Goal: Task Accomplishment & Management: Manage account settings

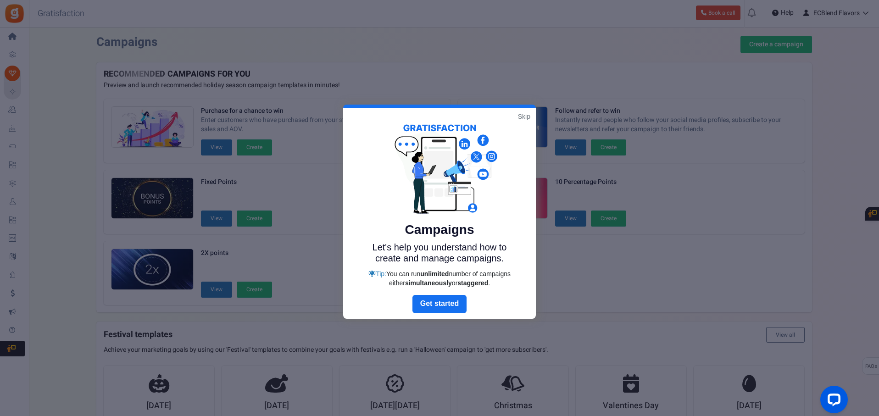
click at [526, 118] on link "Skip" at bounding box center [524, 116] width 12 height 9
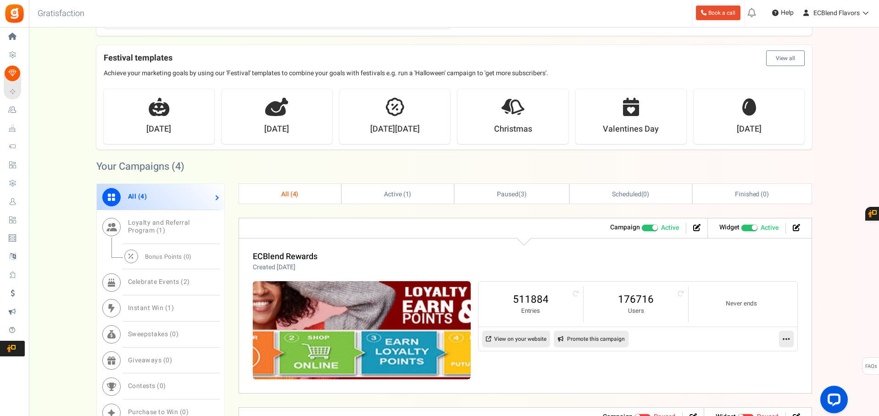
scroll to position [277, 0]
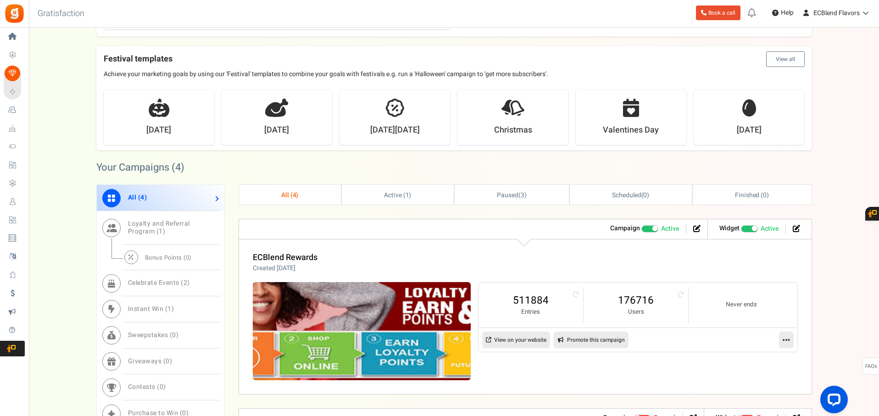
click at [22, 201] on link "Users" at bounding box center [14, 202] width 21 height 16
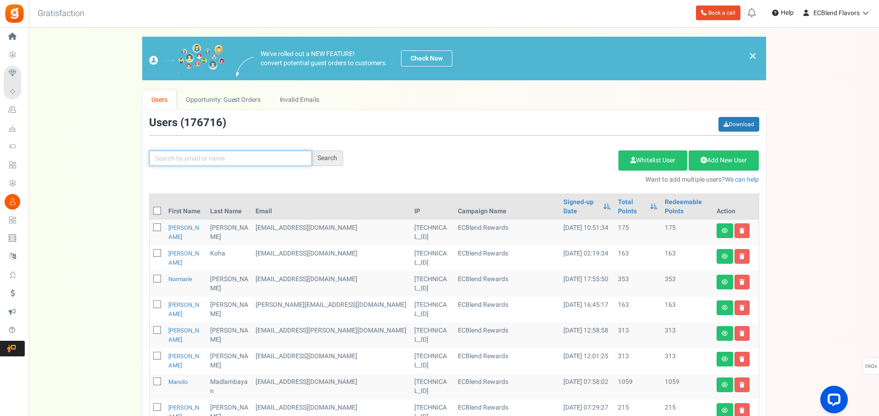
click at [228, 156] on input "text" at bounding box center [230, 159] width 163 height 16
paste input "[PERSON_NAME][EMAIL_ADDRESS][PERSON_NAME][DOMAIN_NAME]"
type input "[PERSON_NAME][EMAIL_ADDRESS][PERSON_NAME][DOMAIN_NAME]"
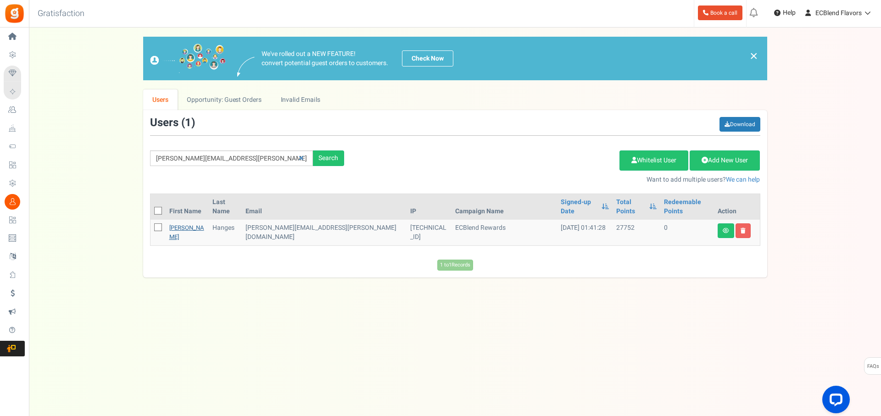
click at [181, 223] on link "[PERSON_NAME]" at bounding box center [186, 232] width 35 height 18
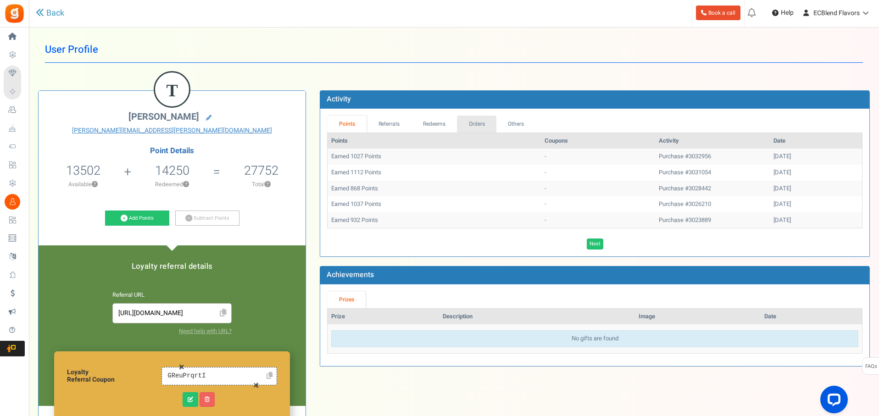
click at [481, 123] on link "Orders" at bounding box center [476, 124] width 39 height 17
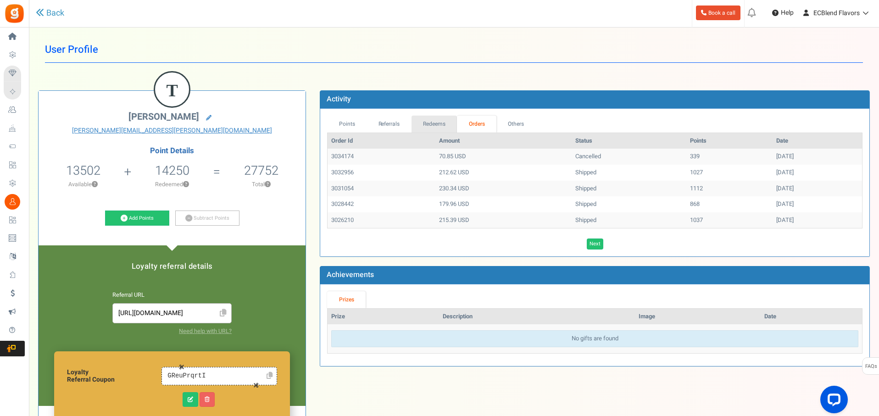
click at [439, 121] on link "Redeems" at bounding box center [435, 124] width 46 height 17
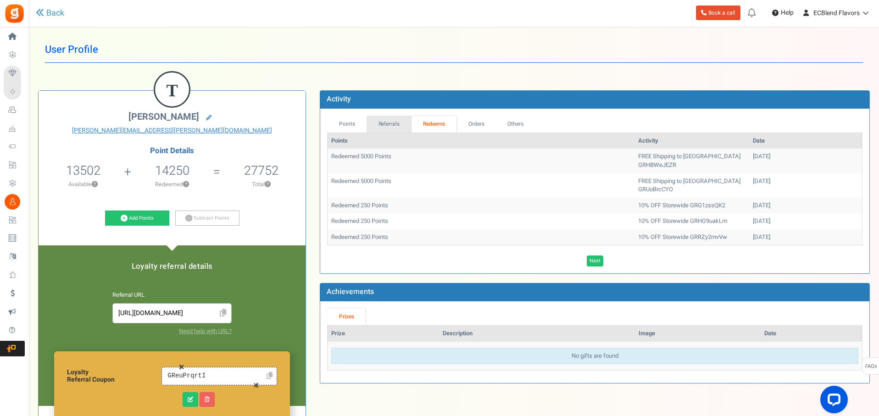
click at [390, 125] on link "Referrals" at bounding box center [389, 124] width 45 height 17
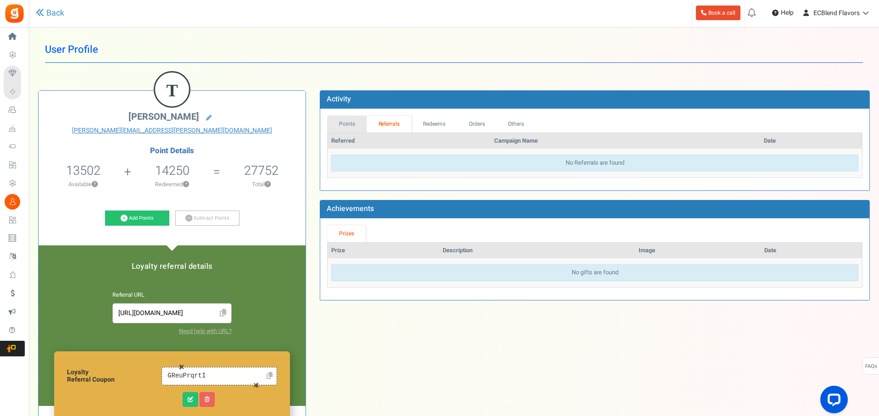
click at [352, 126] on link "Points" at bounding box center [346, 124] width 39 height 17
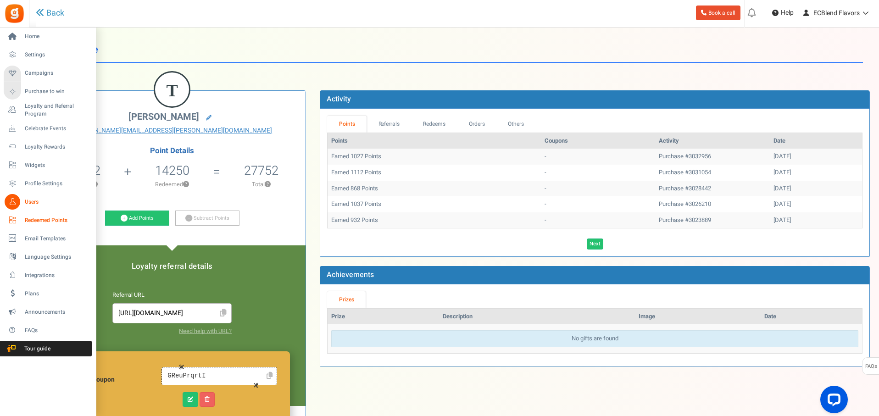
click at [22, 224] on link "Redeemed Points" at bounding box center [48, 220] width 88 height 16
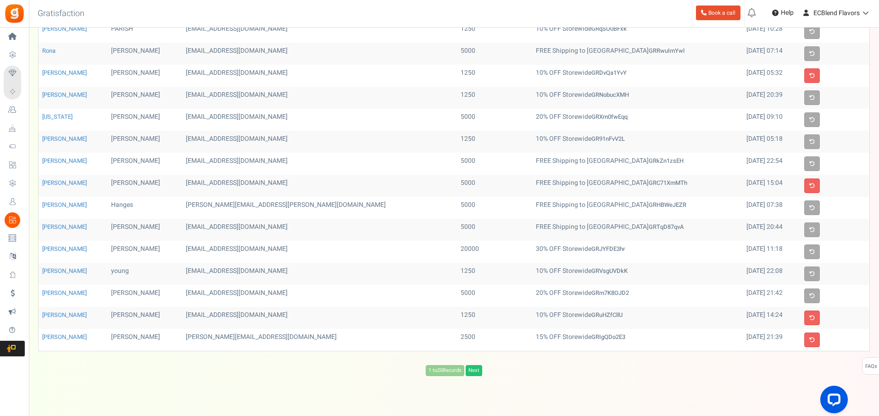
scroll to position [198, 0]
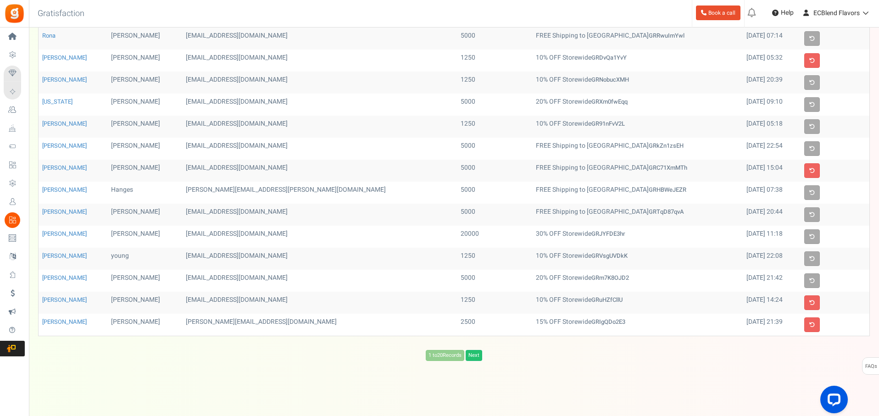
click at [838, 228] on td at bounding box center [835, 237] width 69 height 22
click at [809, 191] on icon at bounding box center [812, 193] width 6 height 6
click at [811, 191] on icon at bounding box center [812, 193] width 6 height 6
click at [42, 187] on link "[PERSON_NAME]" at bounding box center [64, 189] width 45 height 9
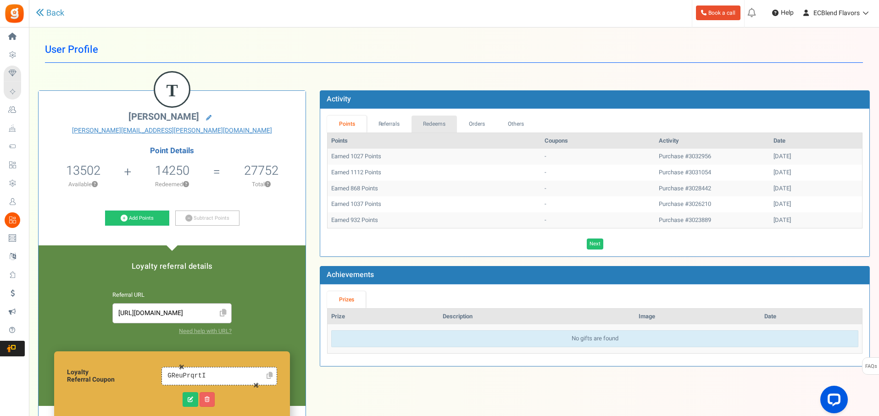
click at [442, 121] on link "Redeems" at bounding box center [435, 124] width 46 height 17
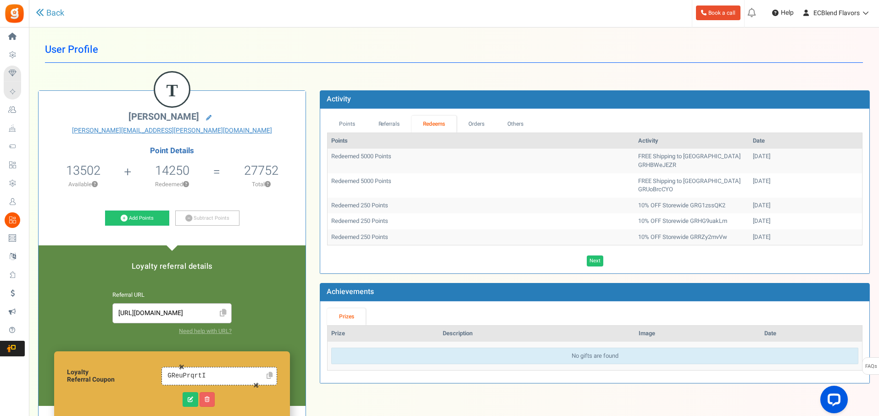
click at [635, 164] on td "FREE Shipping to [GEOGRAPHIC_DATA] GRHBWeJEZR" at bounding box center [692, 161] width 115 height 24
click at [635, 163] on td "FREE Shipping to [GEOGRAPHIC_DATA] GRHBWeJEZR" at bounding box center [692, 161] width 115 height 24
drag, startPoint x: 641, startPoint y: 167, endPoint x: 594, endPoint y: 162, distance: 46.5
click at [594, 162] on tr "Redeemed 5000 Points FREE Shipping to [GEOGRAPHIC_DATA] GRHBWeJEZR [DATE]" at bounding box center [595, 161] width 535 height 24
copy tr "FREE Shipping to [GEOGRAPHIC_DATA] GRHBWeJEZR"
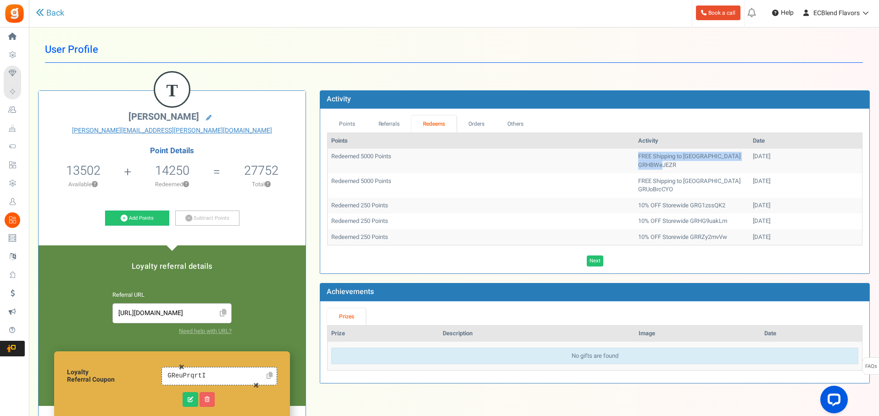
drag, startPoint x: 677, startPoint y: 169, endPoint x: 669, endPoint y: 169, distance: 7.8
click at [676, 169] on td "FREE Shipping to [GEOGRAPHIC_DATA] GRHBWeJEZR" at bounding box center [692, 161] width 115 height 24
click at [635, 167] on td "FREE Shipping to [GEOGRAPHIC_DATA] GRHBWeJEZR" at bounding box center [692, 161] width 115 height 24
click at [635, 166] on td "FREE Shipping to [GEOGRAPHIC_DATA] GRHBWeJEZR" at bounding box center [692, 161] width 115 height 24
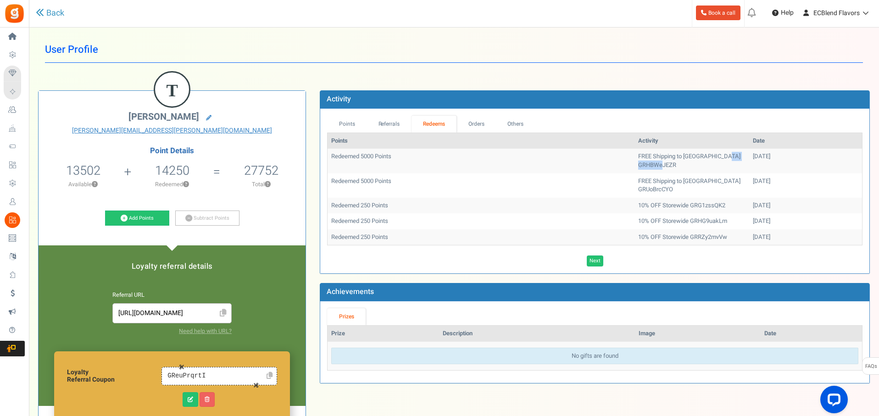
copy td "GRHBWeJEZR"
click at [149, 220] on link "Add Points" at bounding box center [137, 219] width 64 height 16
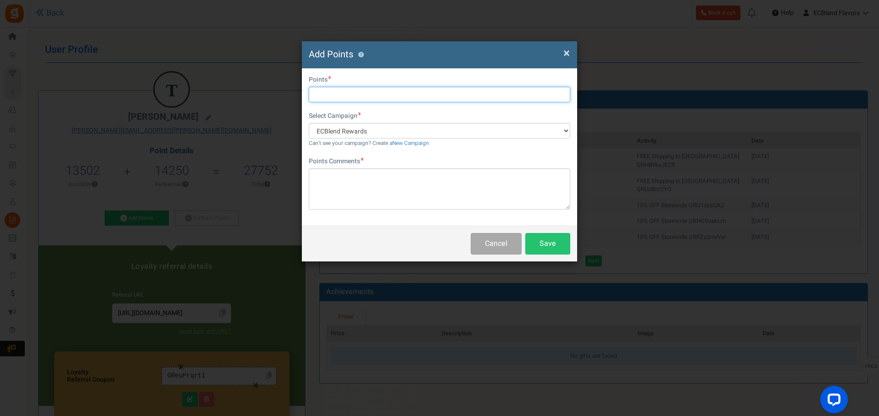
click at [314, 90] on input "text" at bounding box center [440, 95] width 262 height 16
type input "5000"
click at [349, 193] on textarea at bounding box center [440, 188] width 262 height 41
paste textarea "GRHBWeJEZR"
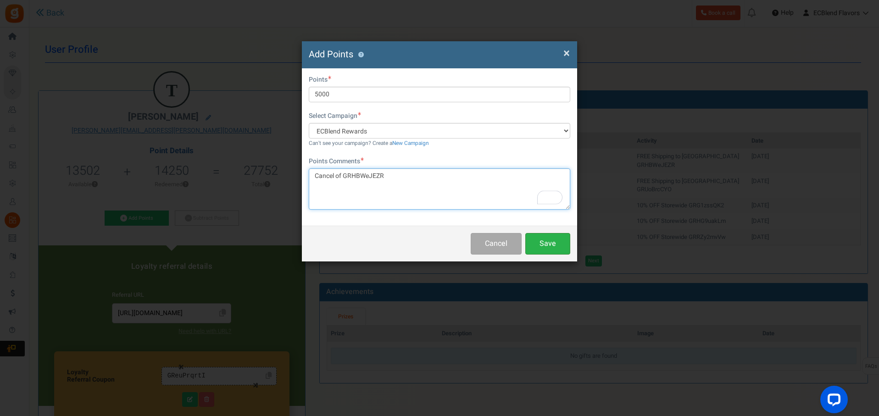
type textarea "Cancel of GRHBWeJEZR"
click at [540, 242] on button "Save" at bounding box center [547, 244] width 45 height 22
